Goal: Check status

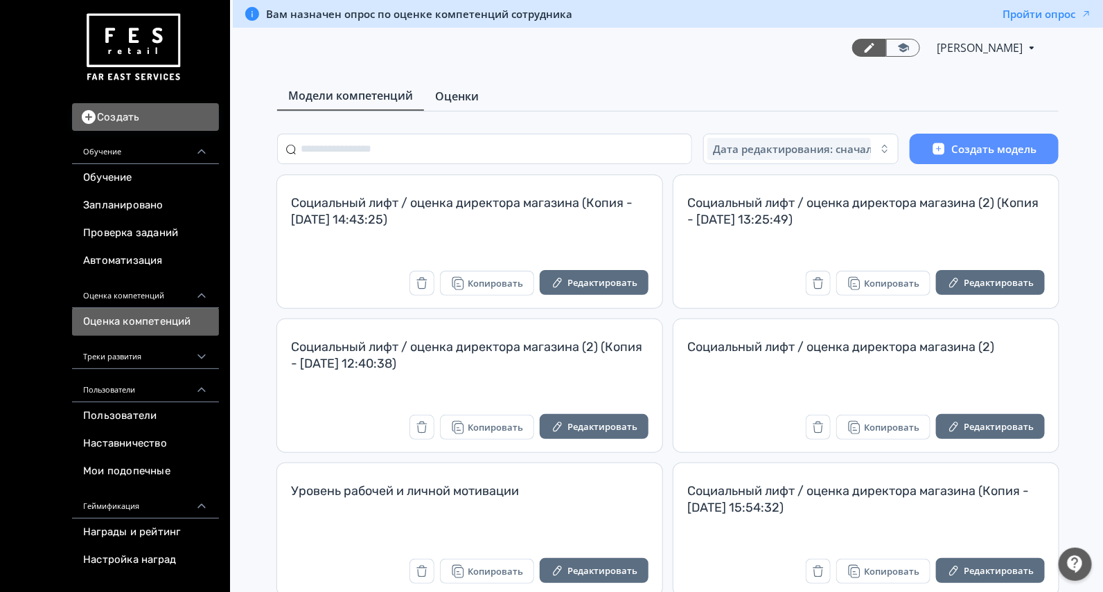
click at [459, 103] on span "Оценки" at bounding box center [457, 96] width 44 height 17
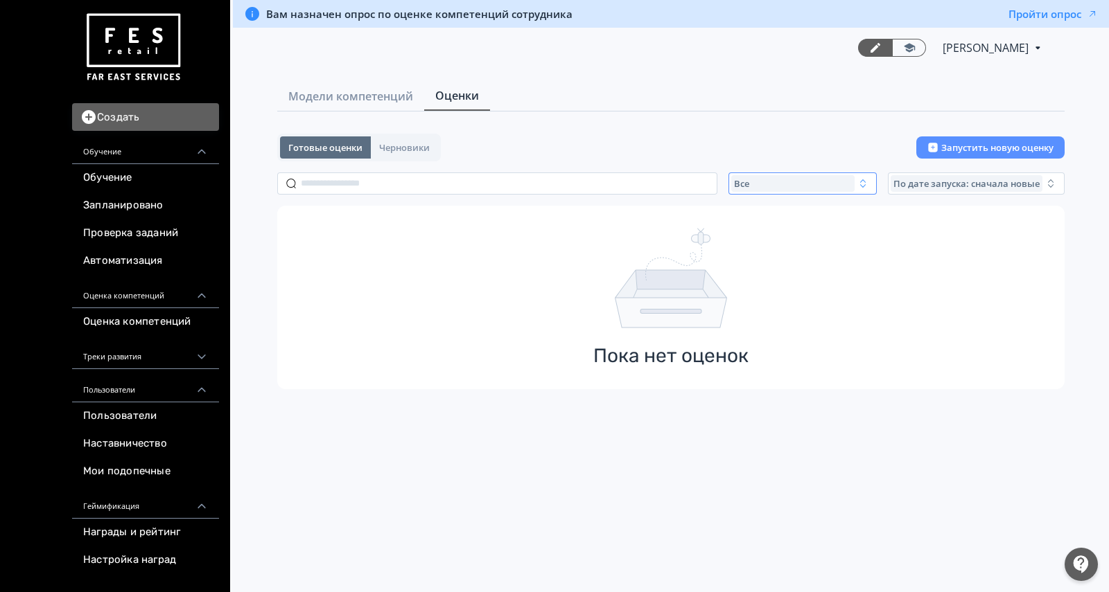
click at [767, 178] on div "Все" at bounding box center [792, 183] width 123 height 17
click at [771, 247] on button "Активные" at bounding box center [867, 240] width 242 height 25
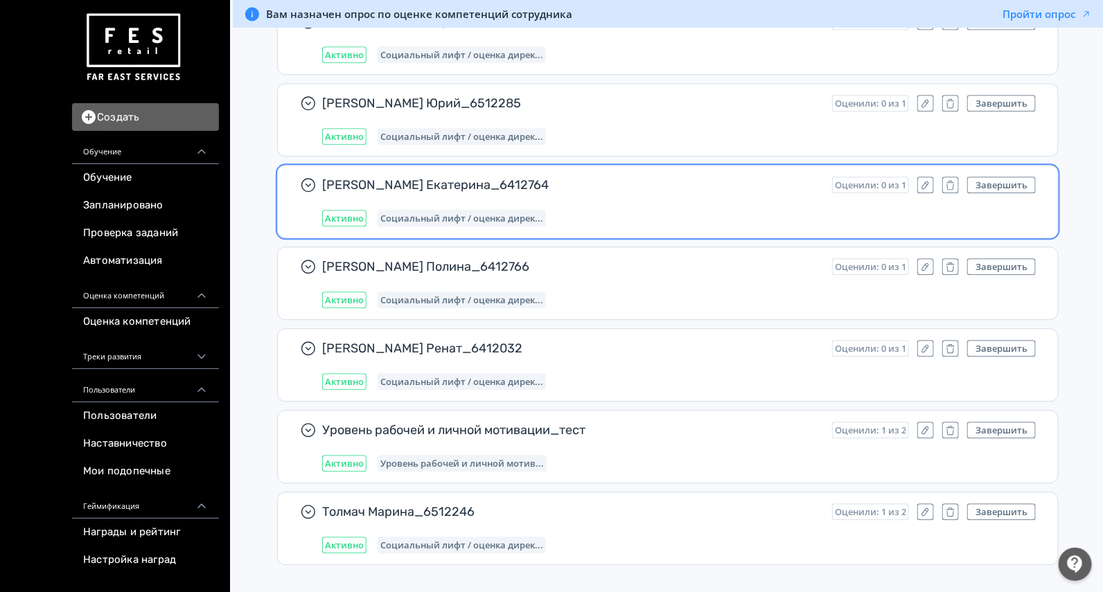
scroll to position [417, 0]
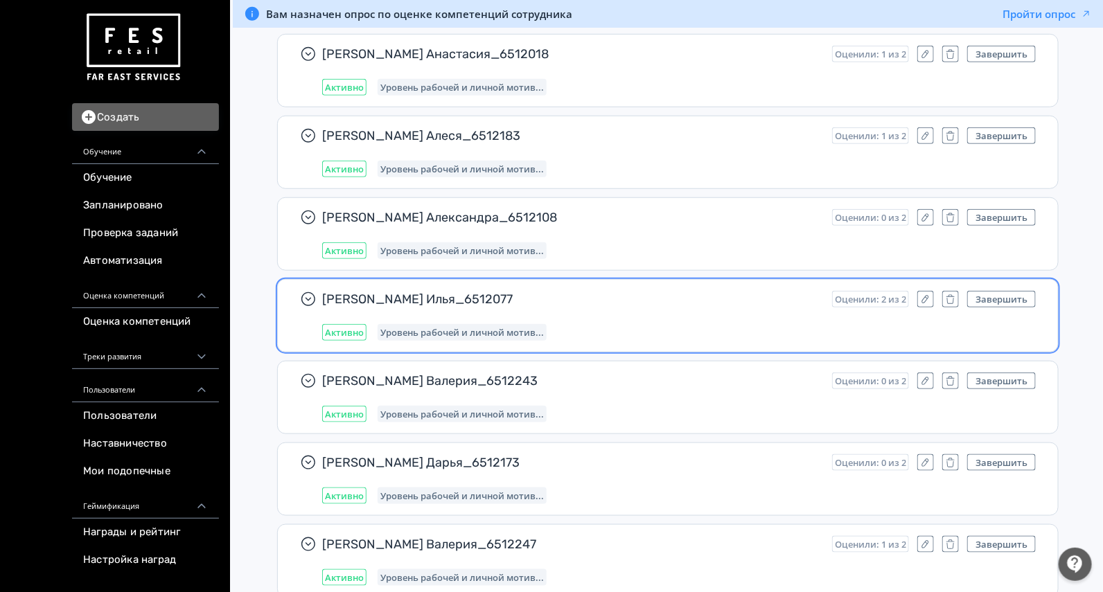
click at [585, 301] on span "[PERSON_NAME] Илья_6512077" at bounding box center [571, 299] width 499 height 17
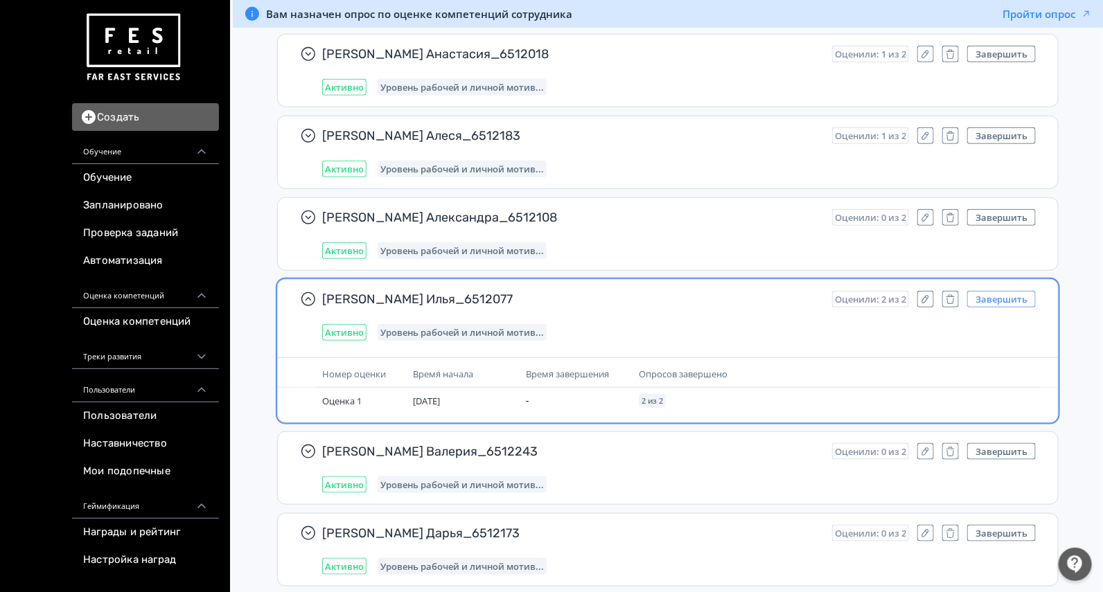
click at [991, 291] on button "Завершить" at bounding box center [1001, 299] width 69 height 17
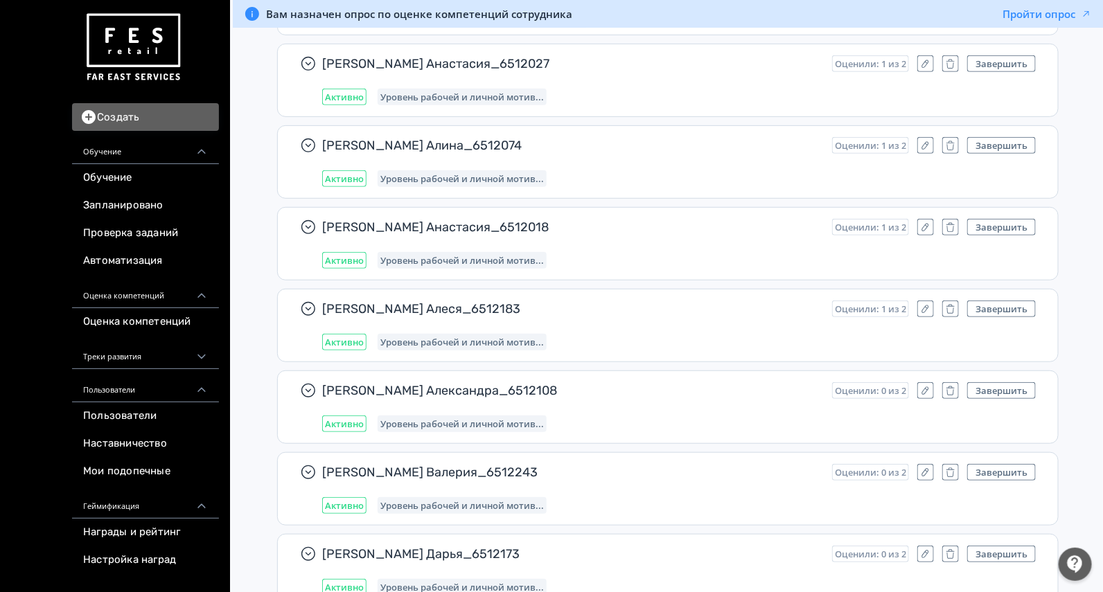
scroll to position [0, 0]
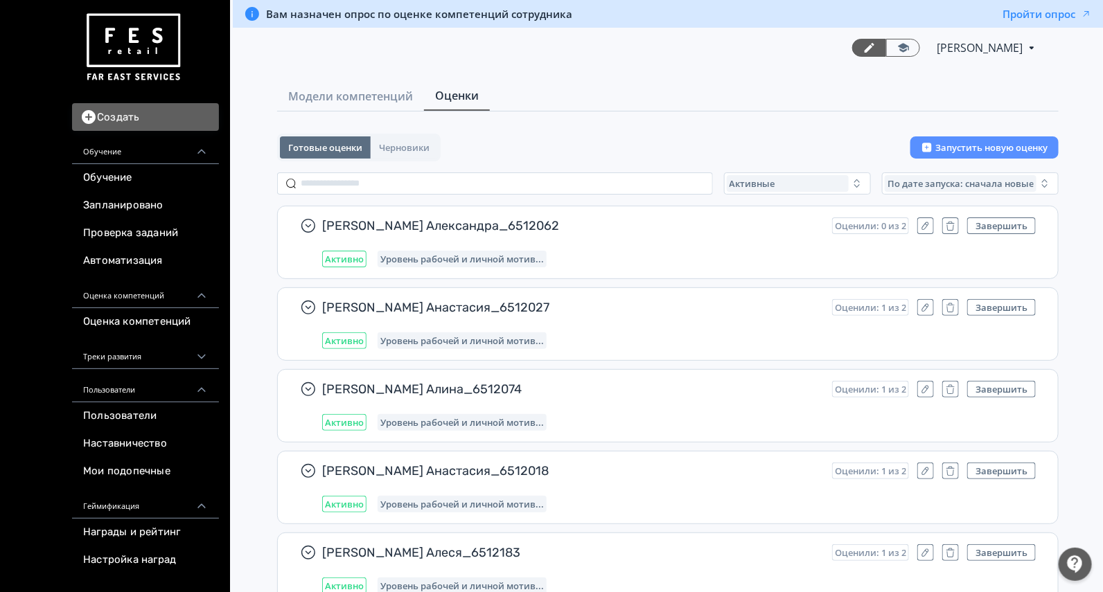
click at [603, 152] on div "Готовые оценки Черновики Запустить новую оценку" at bounding box center [668, 148] width 782 height 28
click at [767, 188] on div "Активные" at bounding box center [788, 183] width 122 height 17
click at [786, 267] on span "Завершенные" at bounding box center [778, 265] width 72 height 14
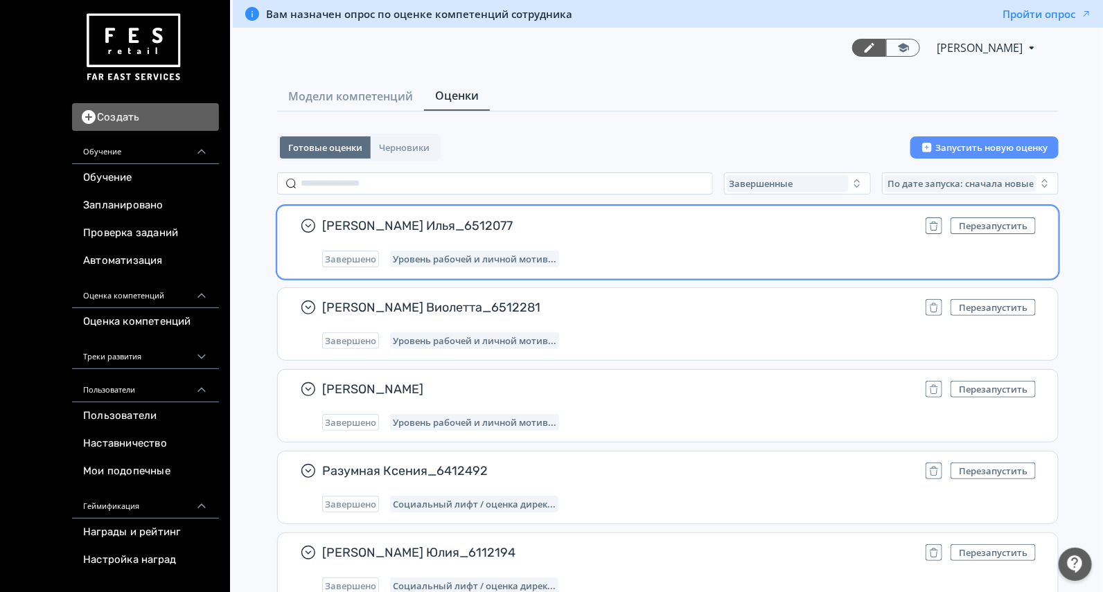
click at [648, 259] on div "Завершено Уровень рабочей и личной мотив..." at bounding box center [679, 259] width 714 height 17
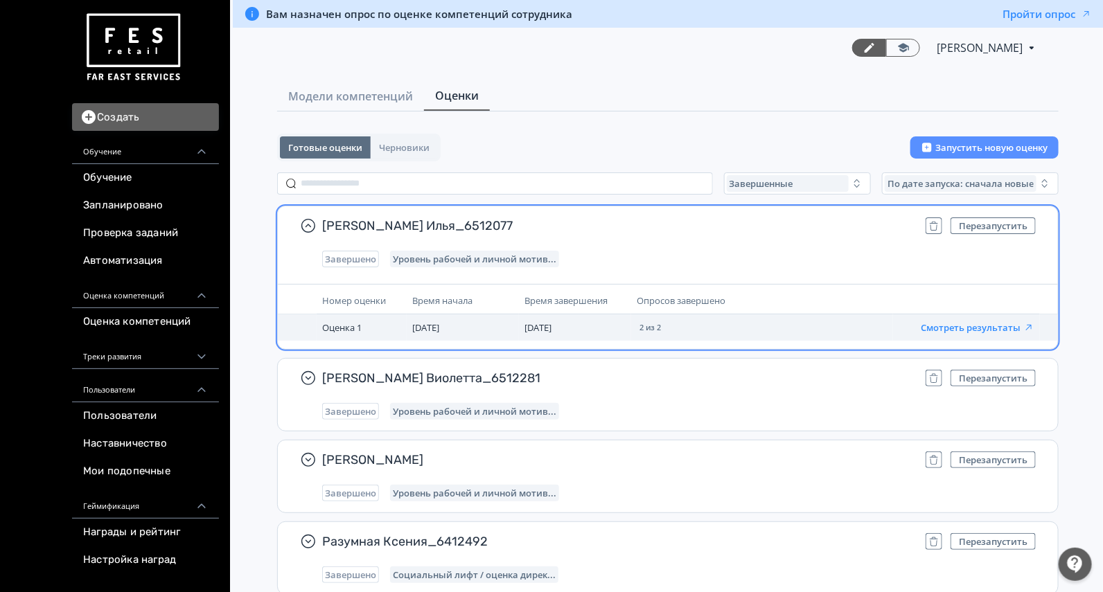
click at [939, 322] on button "Смотреть результаты" at bounding box center [978, 327] width 114 height 11
